Goal: Task Accomplishment & Management: Manage account settings

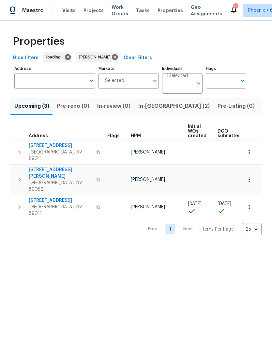
click at [146, 113] on button "In-reno (2)" at bounding box center [174, 106] width 79 height 17
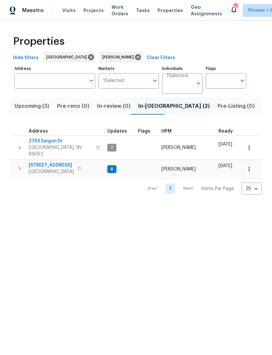
click at [60, 162] on span "[STREET_ADDRESS]" at bounding box center [51, 165] width 45 height 7
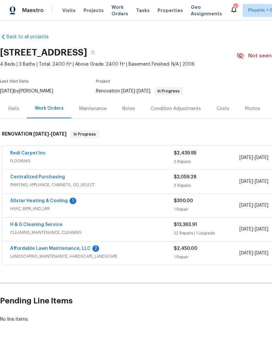
click at [47, 227] on link "H & G Cleaning Service" at bounding box center [36, 224] width 53 height 5
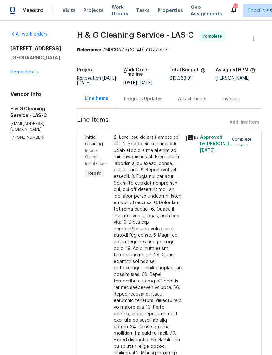
click at [163, 237] on div at bounding box center [148, 291] width 68 height 314
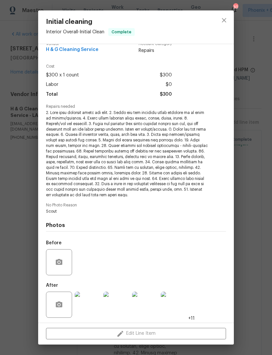
scroll to position [10, 0]
click at [90, 306] on img at bounding box center [88, 305] width 26 height 26
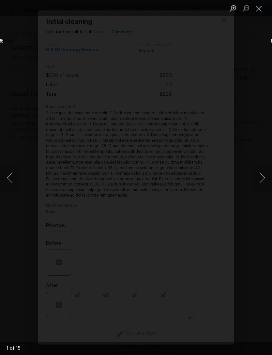
click at [260, 182] on button "Next image" at bounding box center [263, 178] width 20 height 26
click at [259, 182] on button "Next image" at bounding box center [263, 178] width 20 height 26
click at [260, 182] on button "Next image" at bounding box center [263, 178] width 20 height 26
click at [263, 180] on button "Next image" at bounding box center [263, 178] width 20 height 26
click at [16, 176] on button "Previous image" at bounding box center [10, 178] width 20 height 26
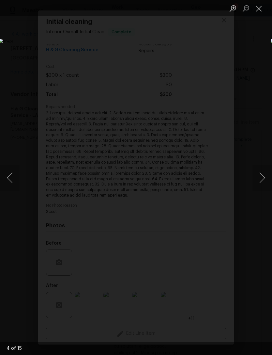
scroll to position [0, 0]
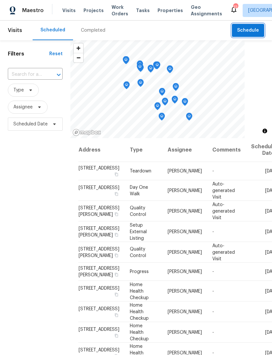
click at [254, 32] on span "Schedule" at bounding box center [249, 30] width 22 height 8
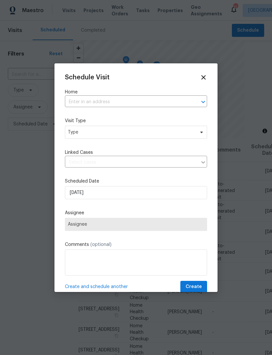
click at [114, 103] on input "text" at bounding box center [127, 102] width 124 height 10
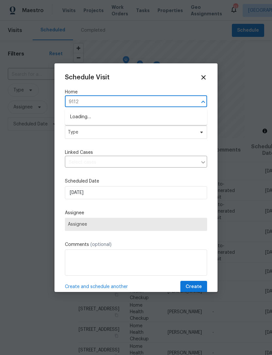
type input "9112"
click at [125, 127] on li "9112 Harbor Wind Ave, Las Vegas, NV 89178" at bounding box center [136, 128] width 142 height 11
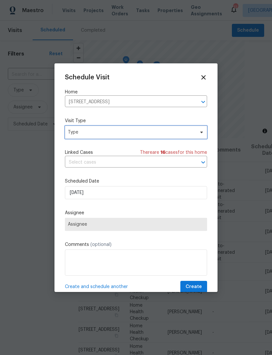
click at [146, 134] on span "Type" at bounding box center [131, 132] width 127 height 7
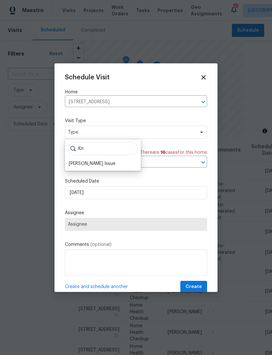
type input "K"
type input "Smart"
click at [83, 175] on div "SmartRent Issue" at bounding box center [87, 173] width 36 height 7
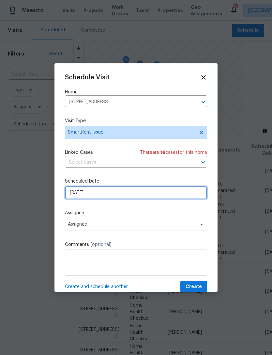
click at [96, 195] on input "9/28/2025" at bounding box center [136, 192] width 142 height 13
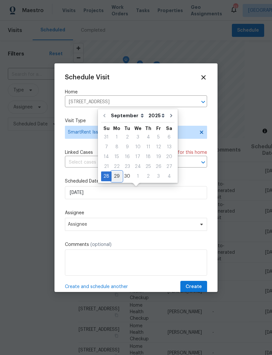
click at [115, 179] on div "29" at bounding box center [117, 176] width 10 height 9
type input "9/29/2025"
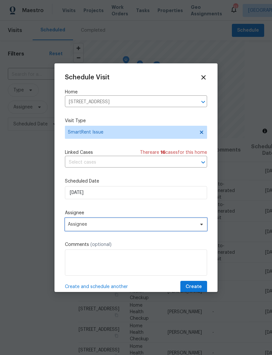
click at [77, 224] on span "Assignee" at bounding box center [132, 224] width 128 height 5
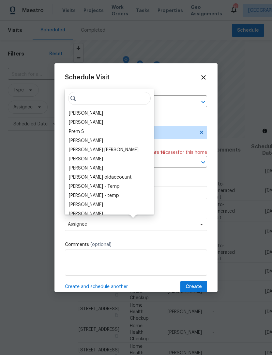
click at [75, 114] on div "[PERSON_NAME]" at bounding box center [86, 113] width 34 height 7
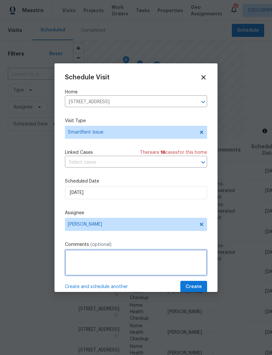
click at [74, 259] on textarea at bounding box center [136, 263] width 142 height 26
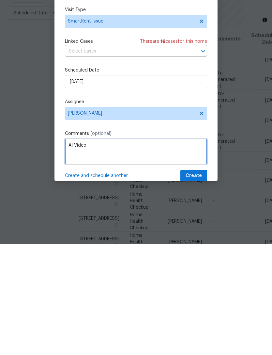
type textarea "AI Video"
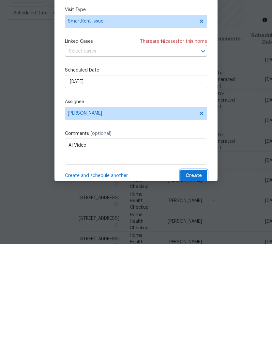
click at [197, 283] on span "Create" at bounding box center [194, 287] width 16 height 8
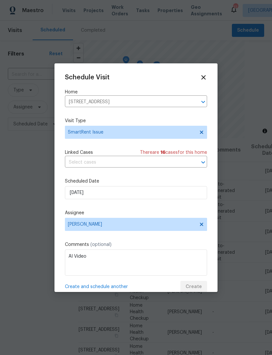
scroll to position [0, 0]
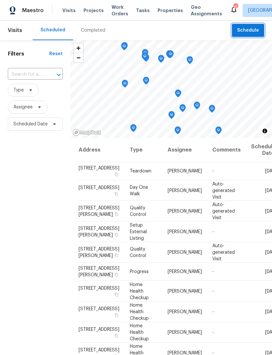
click at [256, 27] on span "Schedule" at bounding box center [249, 30] width 22 height 8
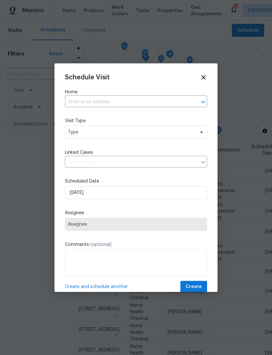
click at [129, 104] on input "text" at bounding box center [127, 102] width 124 height 10
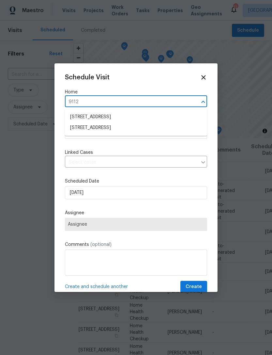
type input "9112"
click at [75, 132] on li "[STREET_ADDRESS]" at bounding box center [136, 128] width 142 height 11
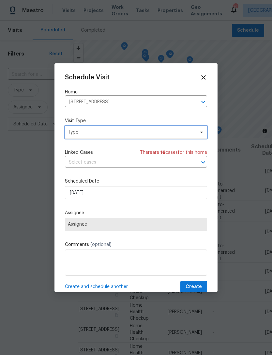
click at [67, 136] on span "Type" at bounding box center [136, 132] width 142 height 13
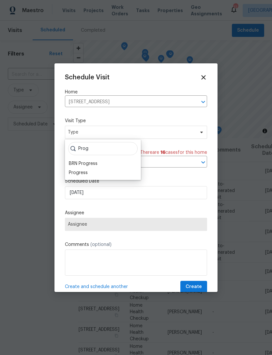
type input "Prog"
click at [74, 176] on div "Progress" at bounding box center [78, 173] width 19 height 7
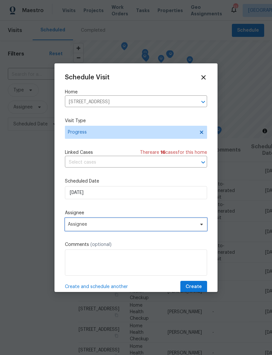
click at [74, 227] on span "Assignee" at bounding box center [132, 224] width 128 height 5
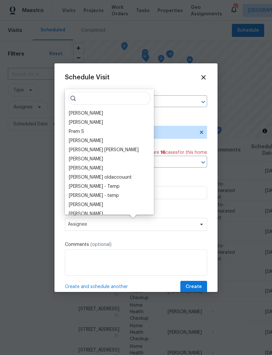
click at [74, 113] on div "[PERSON_NAME]" at bounding box center [86, 113] width 34 height 7
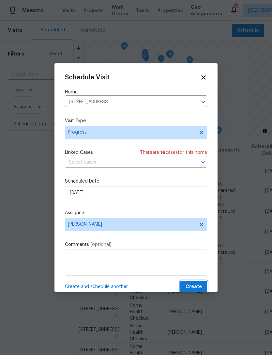
click at [196, 286] on span "Create" at bounding box center [194, 287] width 16 height 8
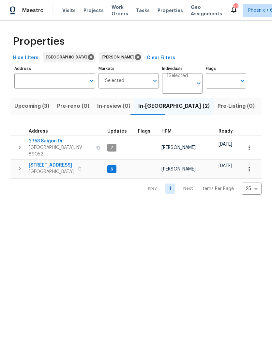
click at [60, 162] on span "[STREET_ADDRESS]" at bounding box center [51, 165] width 45 height 7
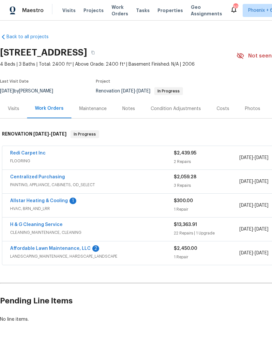
click at [36, 155] on link "Redi Carpet Inc" at bounding box center [28, 153] width 36 height 5
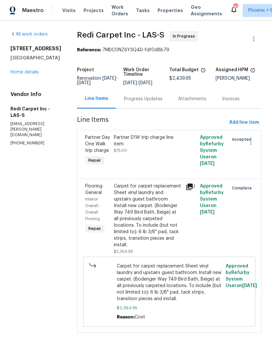
scroll to position [8, 0]
click at [146, 138] on div "Partner D1W trip charge line item" at bounding box center [148, 140] width 68 height 13
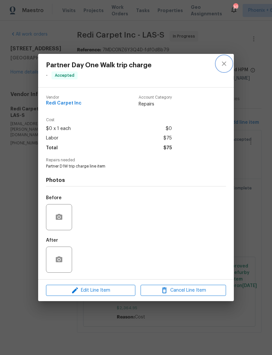
click at [227, 64] on icon "close" at bounding box center [225, 64] width 8 height 8
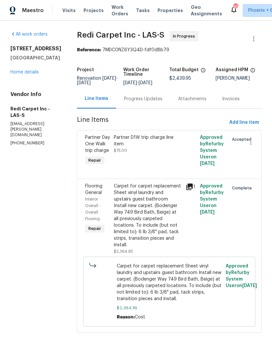
click at [151, 138] on div "Partner D1W trip charge line item" at bounding box center [148, 140] width 68 height 13
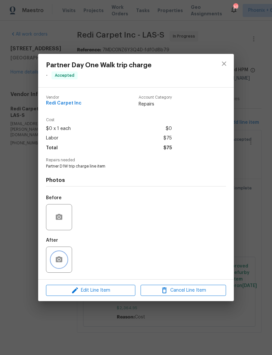
click at [66, 264] on button "button" at bounding box center [59, 260] width 16 height 16
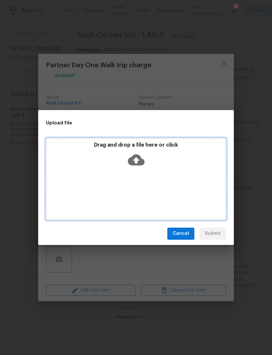
click at [136, 163] on icon at bounding box center [136, 160] width 17 height 17
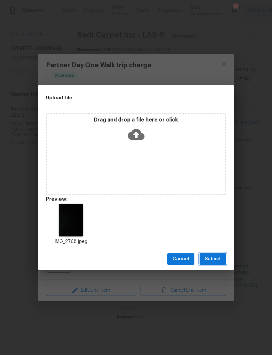
click at [217, 259] on span "Submit" at bounding box center [213, 259] width 16 height 8
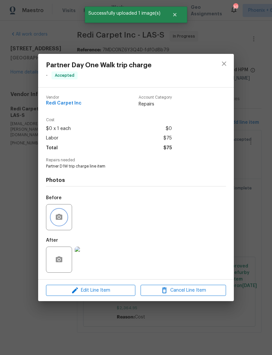
click at [59, 221] on icon "button" at bounding box center [59, 217] width 8 height 8
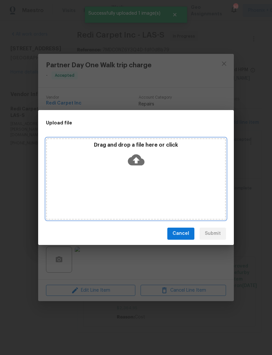
click at [139, 161] on icon at bounding box center [136, 159] width 17 height 11
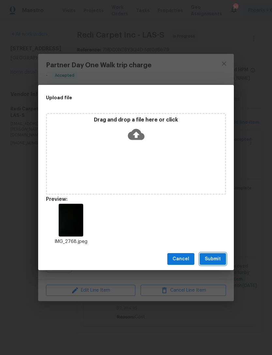
click at [217, 256] on span "Submit" at bounding box center [213, 259] width 16 height 8
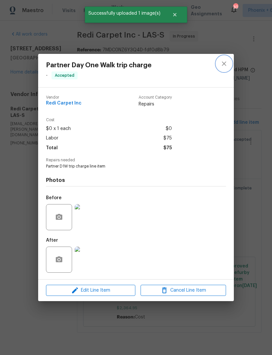
click at [227, 63] on icon "close" at bounding box center [225, 64] width 8 height 8
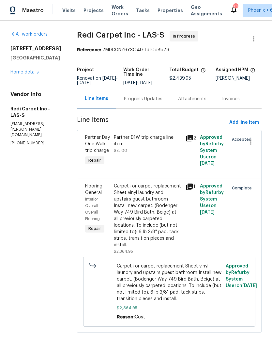
click at [19, 74] on link "Home details" at bounding box center [24, 72] width 28 height 5
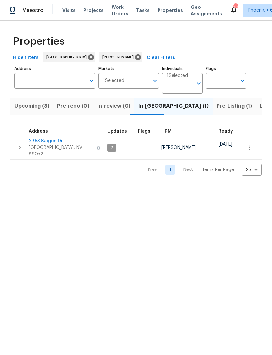
click at [217, 110] on span "Pre-Listing (1)" at bounding box center [235, 106] width 36 height 9
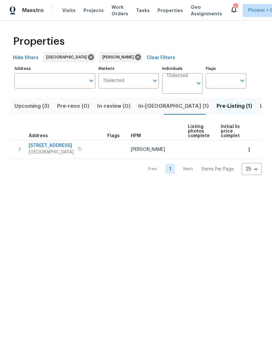
click at [19, 150] on icon "button" at bounding box center [20, 149] width 2 height 4
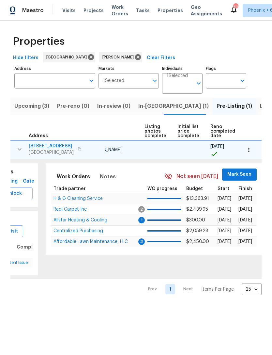
scroll to position [0, 44]
click at [240, 174] on span "Mark Seen" at bounding box center [240, 175] width 24 height 8
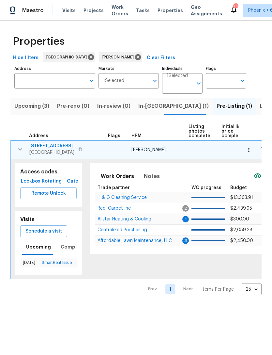
scroll to position [0, 0]
click at [23, 148] on icon "button" at bounding box center [20, 149] width 8 height 8
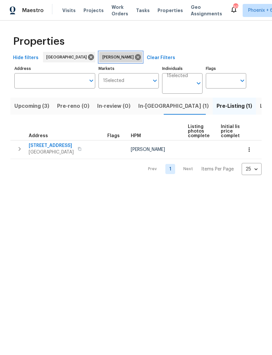
click at [135, 57] on icon at bounding box center [138, 57] width 6 height 6
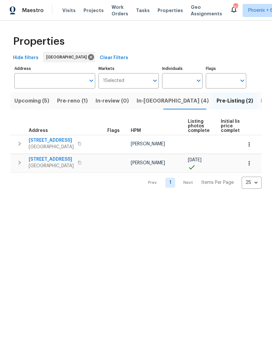
click at [184, 84] on input "Individuals" at bounding box center [177, 80] width 31 height 15
type input "nicholas holderbaum"
click at [176, 102] on input "checkbox" at bounding box center [175, 102] width 14 height 14
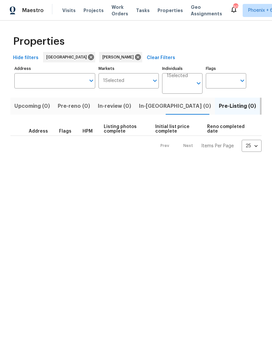
click at [264, 108] on span "Listed (8)" at bounding box center [276, 106] width 25 height 9
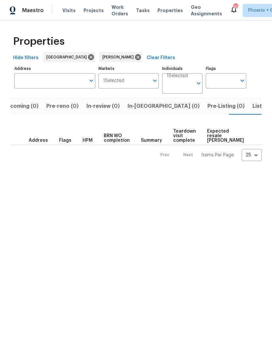
scroll to position [0, 12]
click at [253, 110] on span "Listed (8)" at bounding box center [265, 106] width 25 height 9
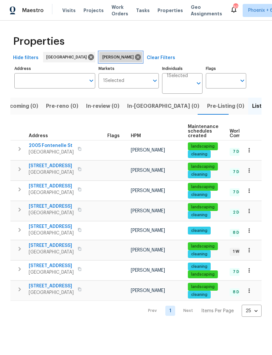
click at [135, 57] on icon at bounding box center [138, 57] width 6 height 6
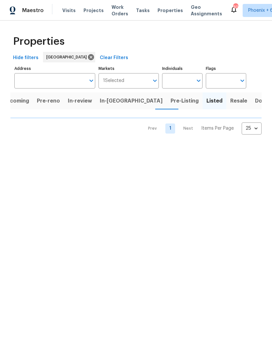
scroll to position [0, 6]
click at [189, 80] on input "Individuals" at bounding box center [177, 80] width 31 height 15
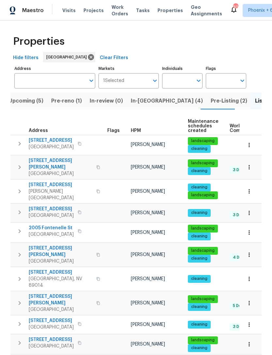
click at [222, 291] on td "landscaping cleaning" at bounding box center [207, 303] width 42 height 24
click at [184, 82] on input "Individuals" at bounding box center [177, 80] width 31 height 15
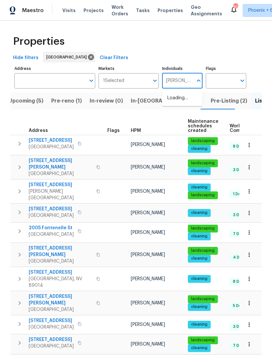
type input "julian"
click at [180, 105] on input "checkbox" at bounding box center [175, 102] width 14 height 14
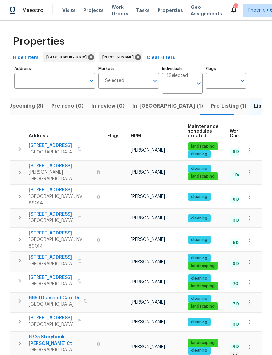
click at [22, 107] on span "Upcoming (3)" at bounding box center [25, 106] width 35 height 9
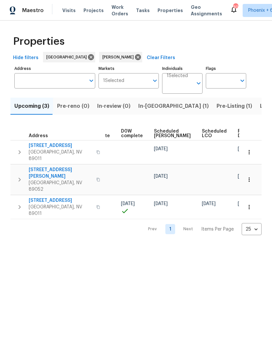
scroll to position [0, 164]
click at [239, 132] on span "Ready Date" at bounding box center [246, 133] width 14 height 9
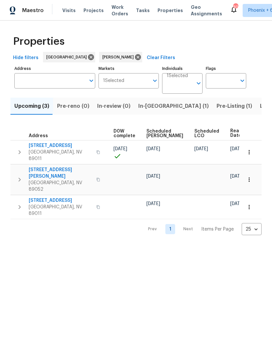
scroll to position [0, 172]
click at [148, 109] on span "In-reno (1)" at bounding box center [174, 106] width 71 height 9
